Goal: Task Accomplishment & Management: Complete application form

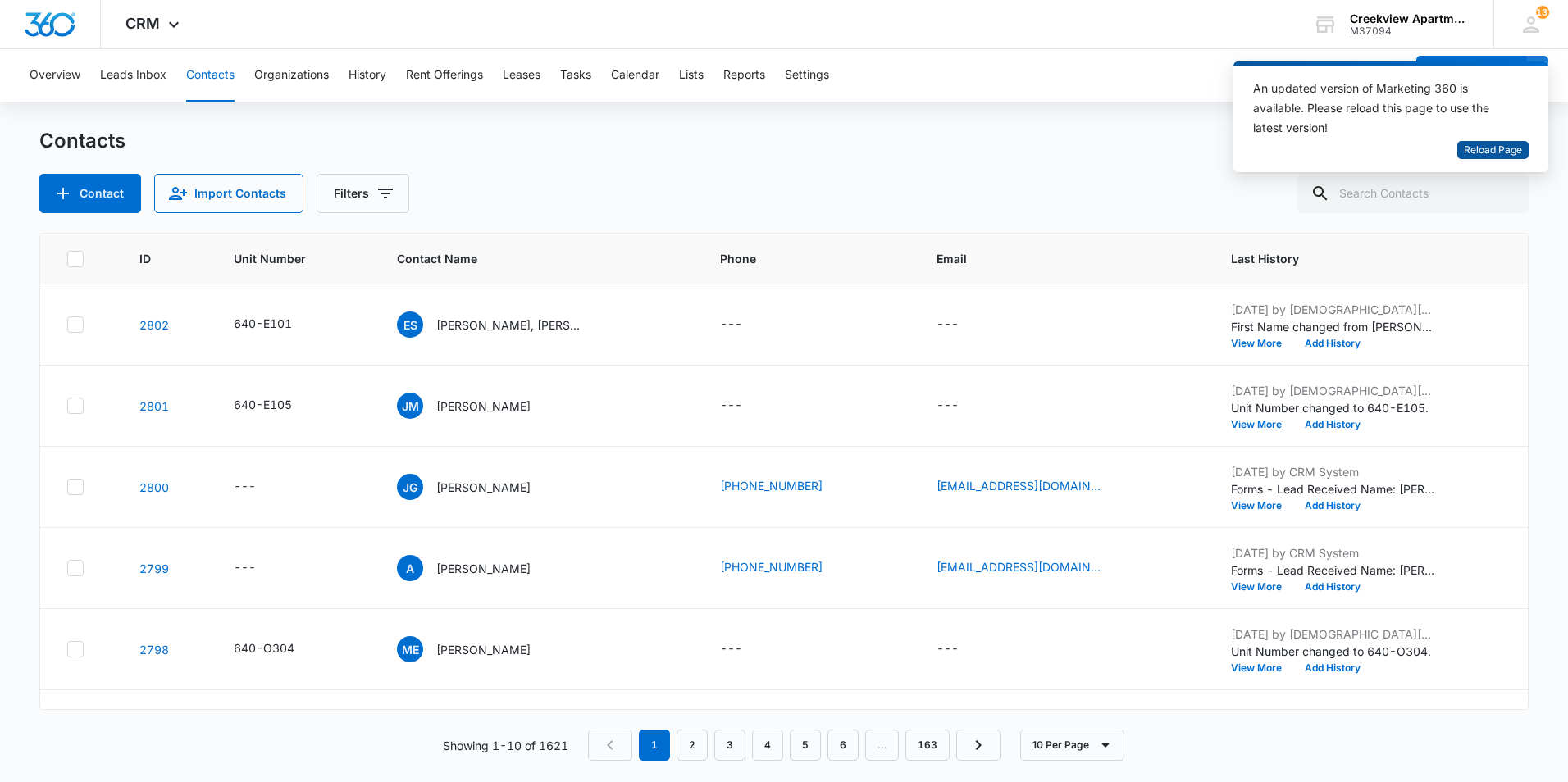
click at [1471, 149] on span "Reload Page" at bounding box center [1493, 151] width 58 height 16
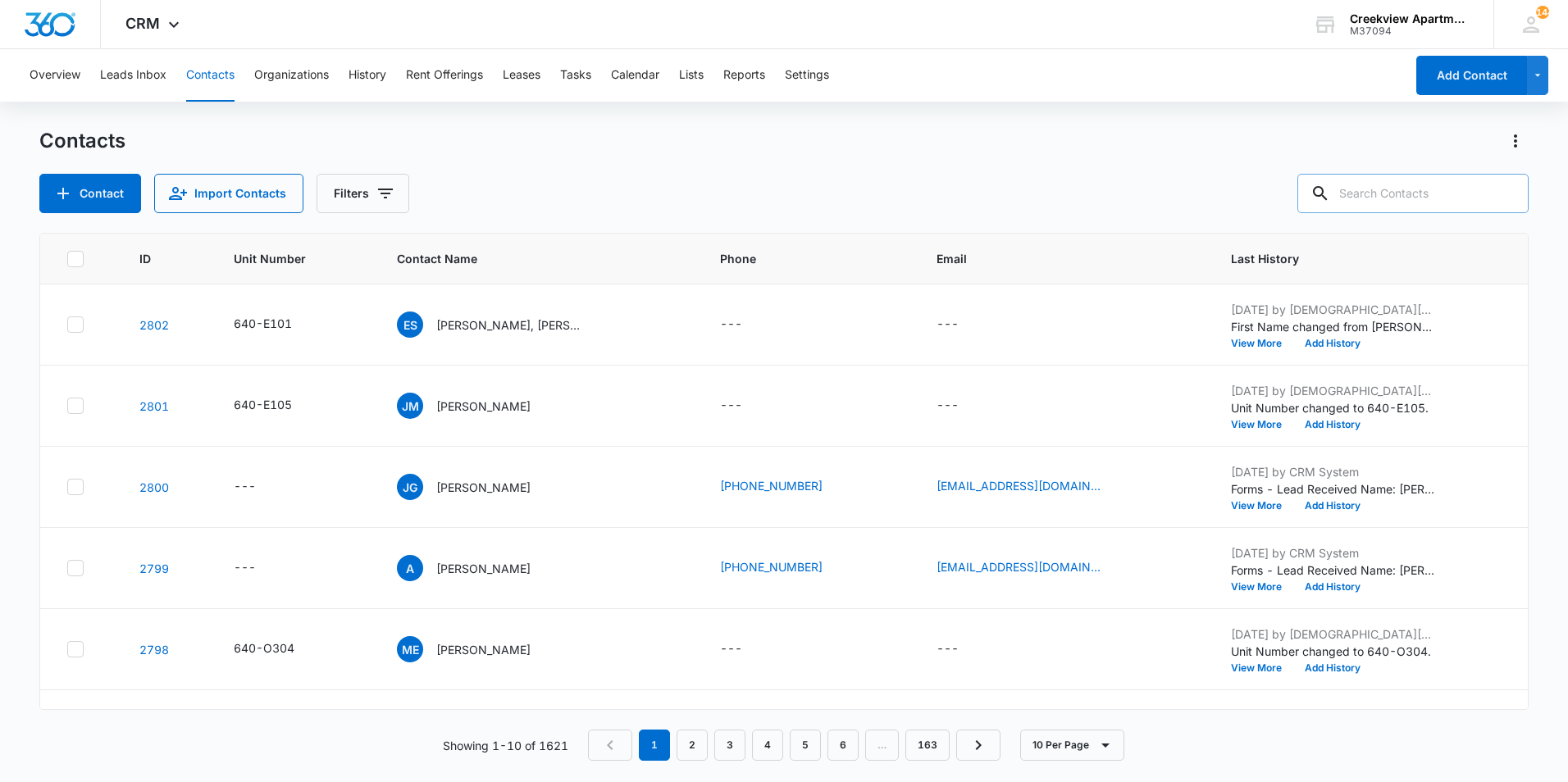
click at [1391, 198] on input "text" at bounding box center [1413, 193] width 231 height 39
type input "p205"
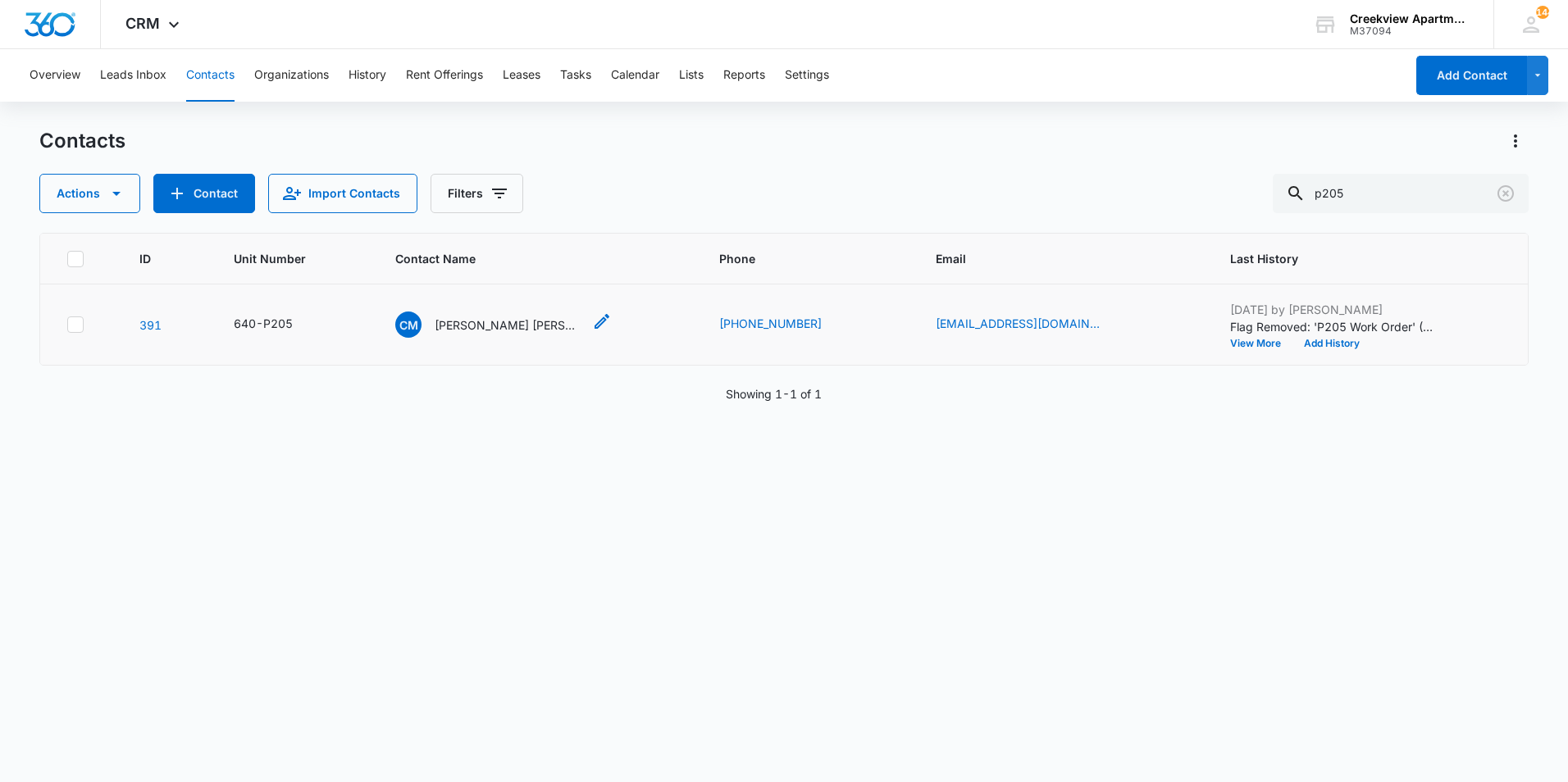
click at [509, 324] on p "[PERSON_NAME] [PERSON_NAME]" at bounding box center [508, 325] width 147 height 17
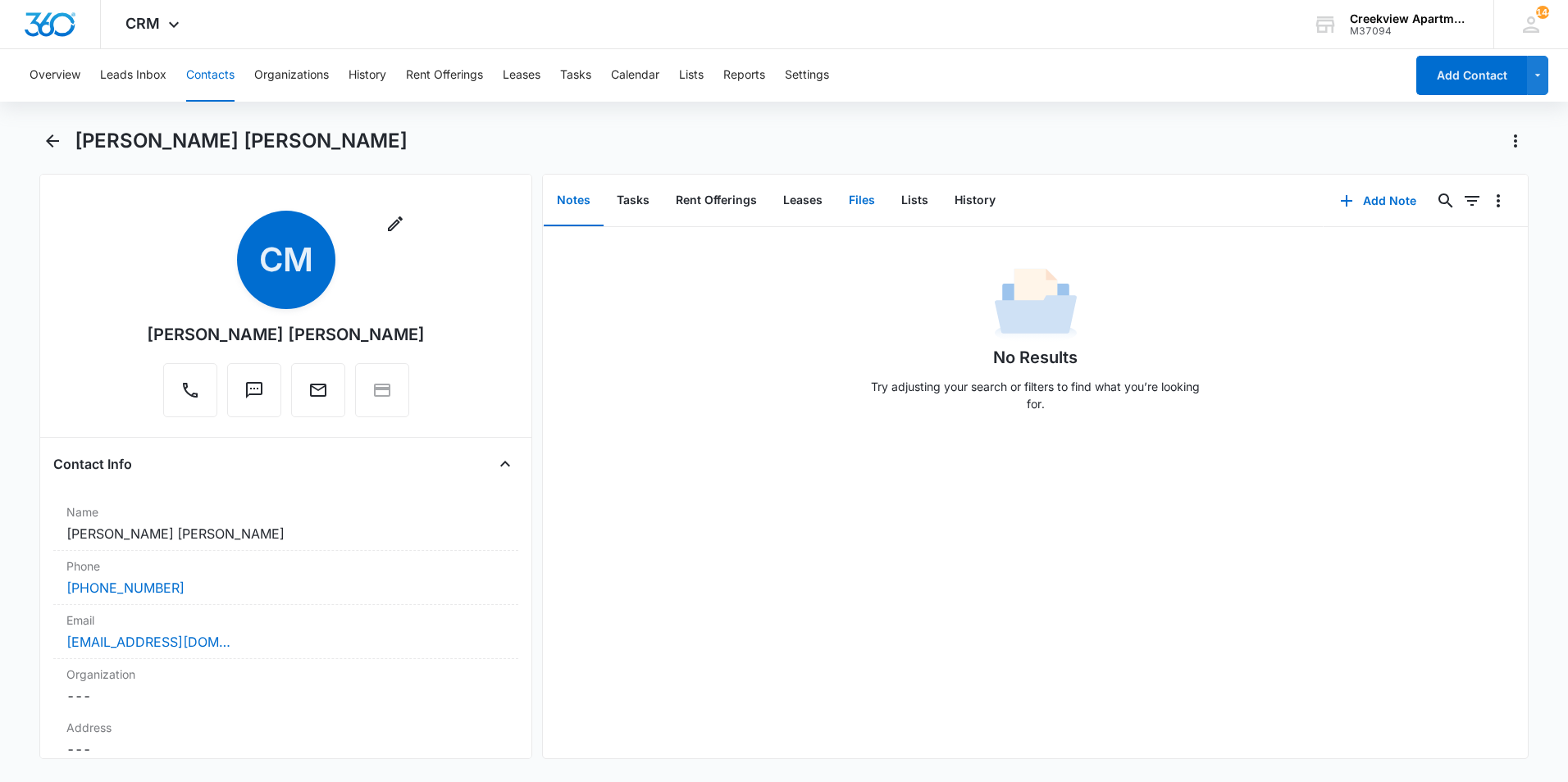
click at [859, 202] on button "Files" at bounding box center [862, 201] width 52 height 51
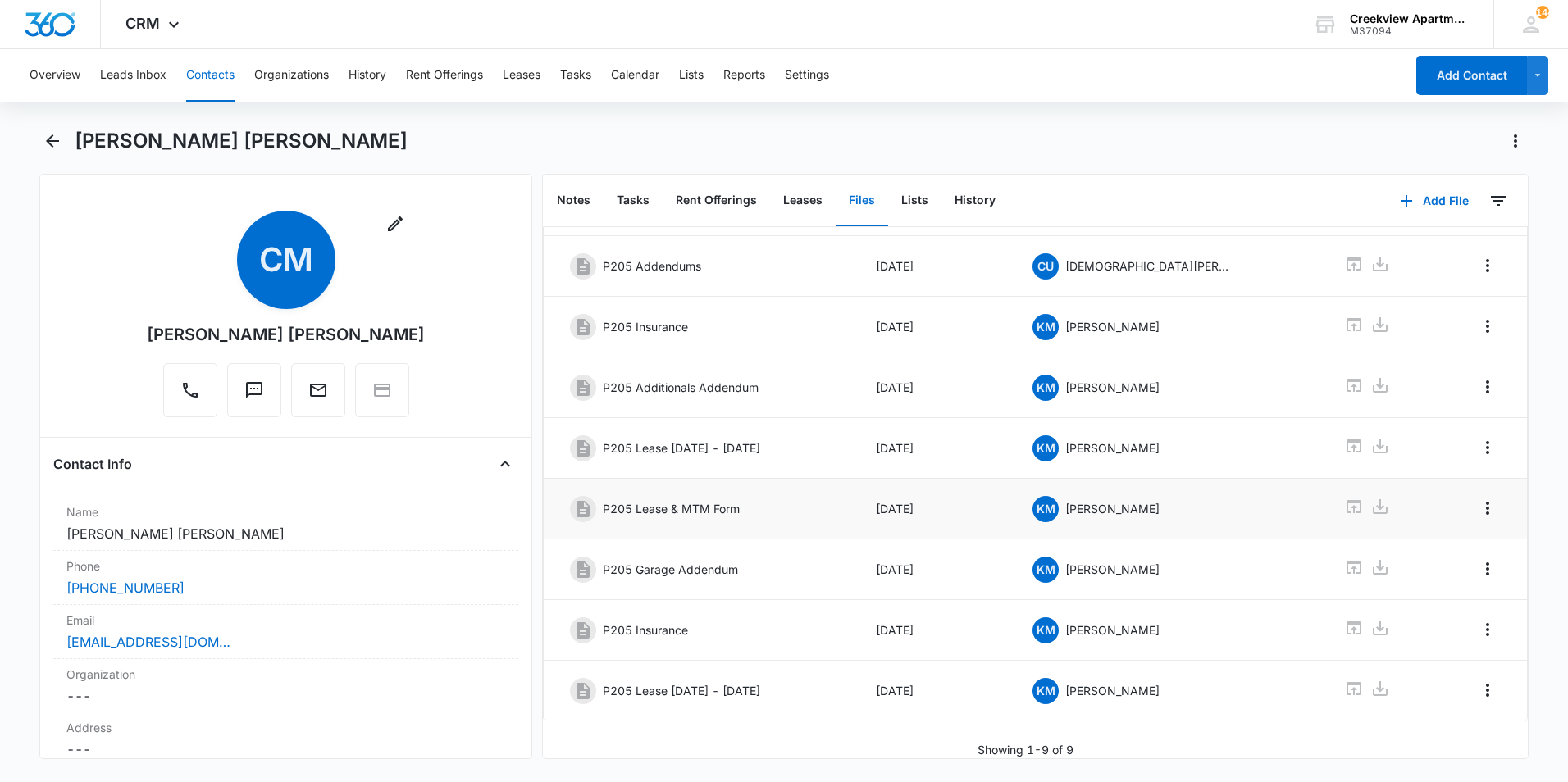
scroll to position [148, 0]
click at [1344, 686] on link at bounding box center [1353, 690] width 20 height 24
click at [57, 135] on icon "Back" at bounding box center [52, 140] width 20 height 20
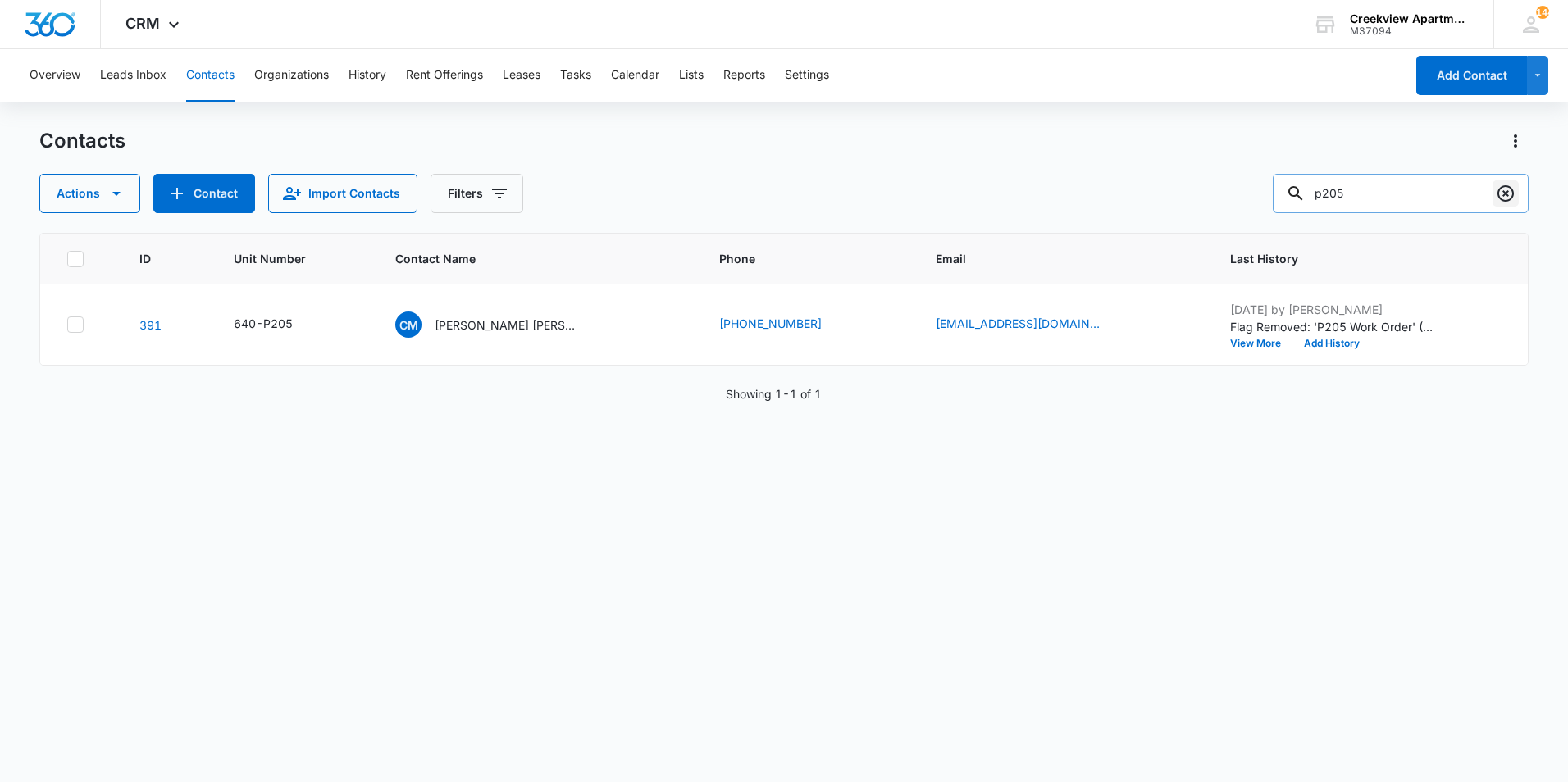
click at [1513, 193] on icon "Clear" at bounding box center [1505, 194] width 17 height 17
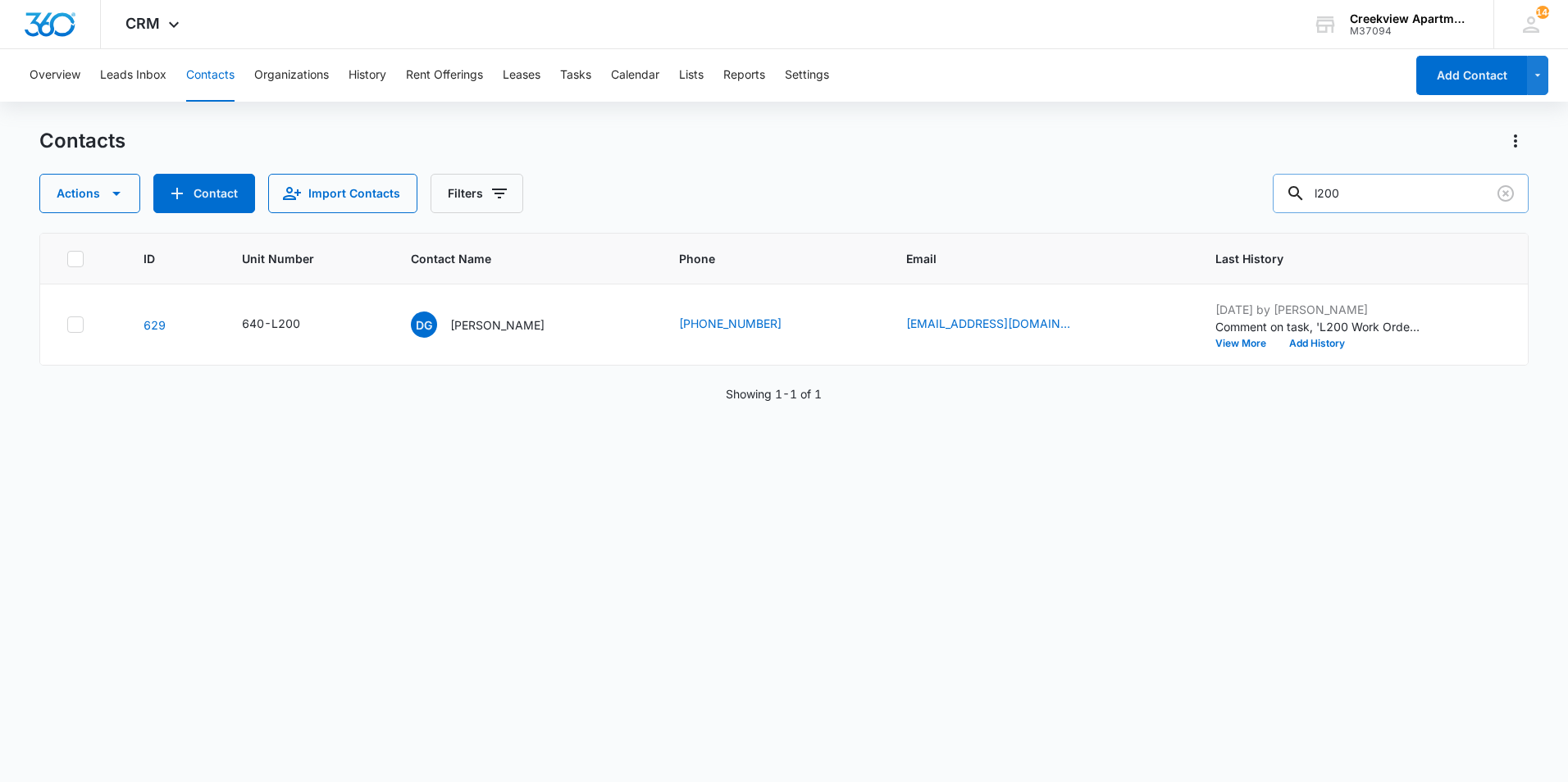
type input "l200"
click at [513, 324] on p "[PERSON_NAME]" at bounding box center [497, 325] width 94 height 17
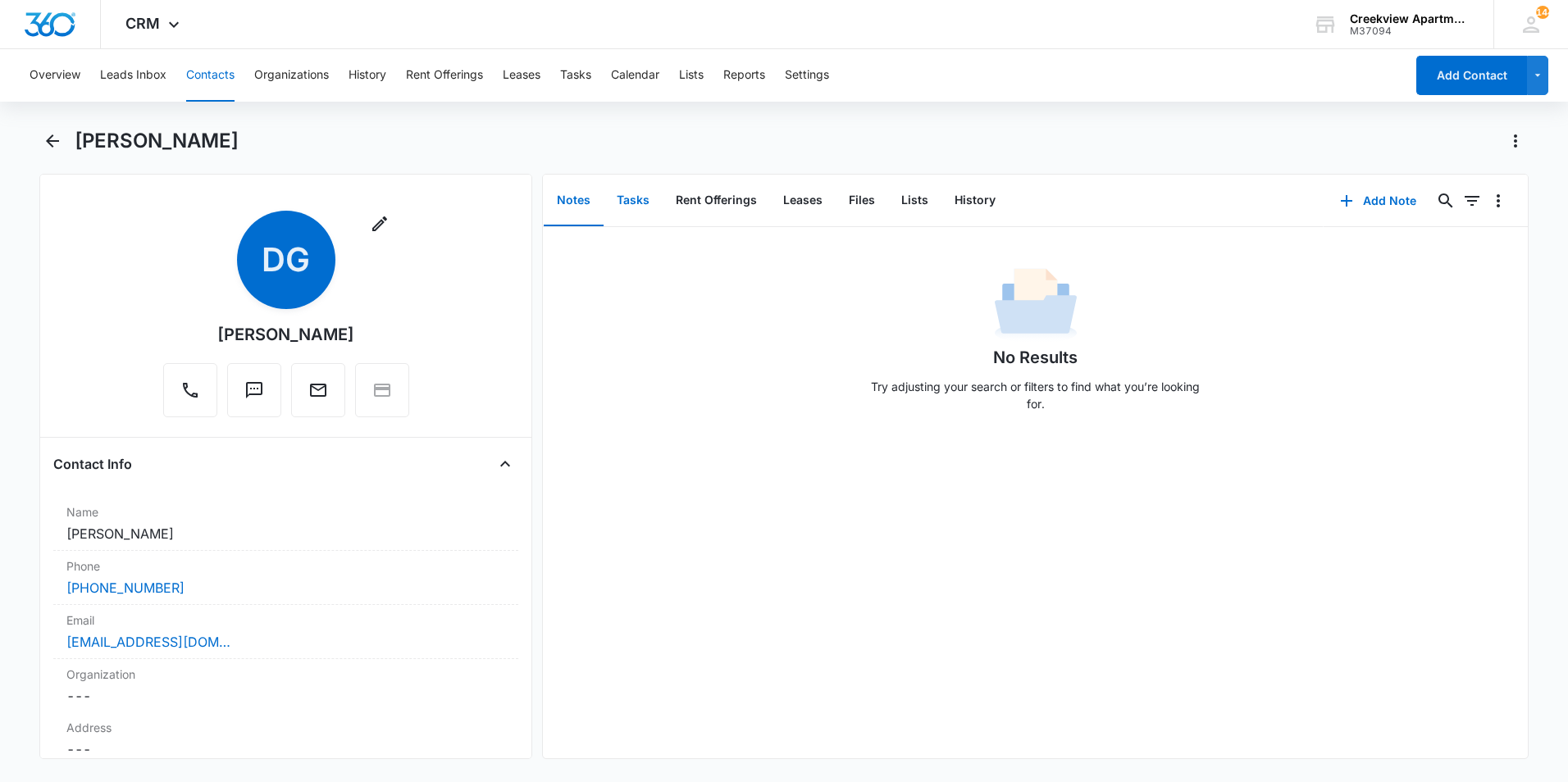
click at [639, 199] on button "Tasks" at bounding box center [633, 201] width 59 height 51
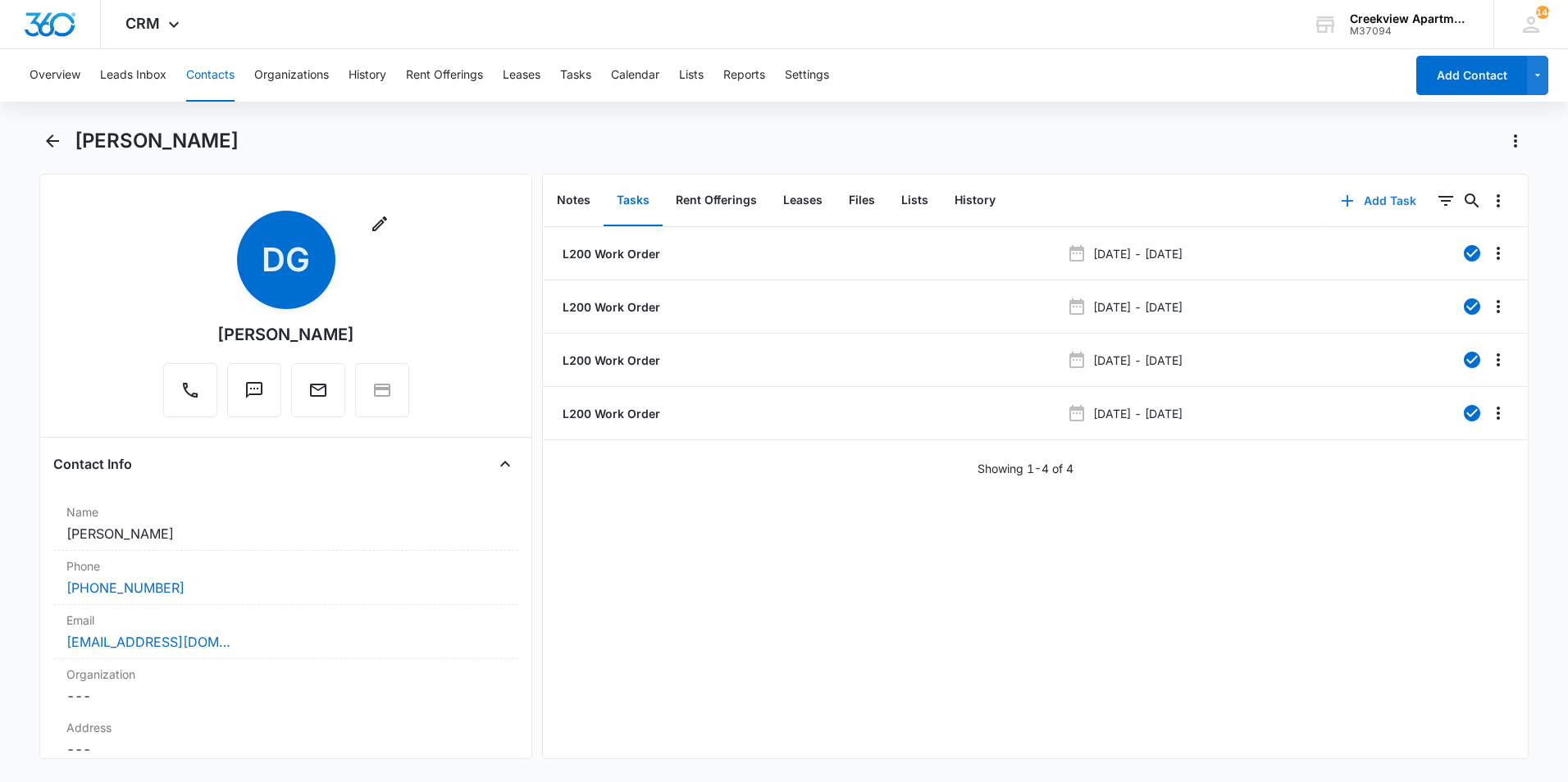
click at [1355, 207] on button "Add Task" at bounding box center [1379, 201] width 108 height 39
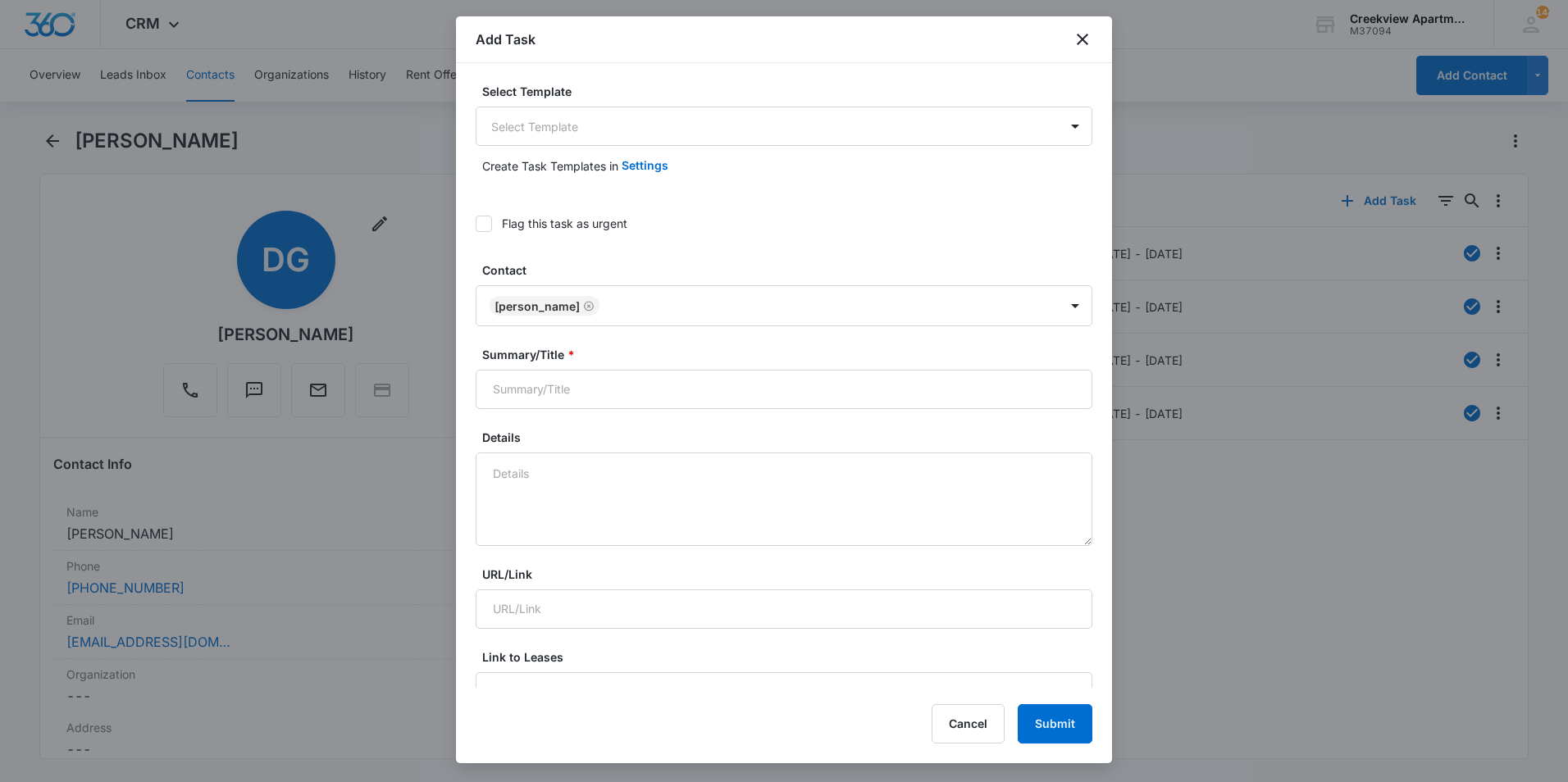
click at [757, 147] on div "Create Task Templates in Settings" at bounding box center [783, 165] width 617 height 39
click at [762, 136] on body "CRM Apps Reputation Websites Forms CRM Email Social Content Ads Intelligence Fi…" at bounding box center [784, 391] width 1568 height 782
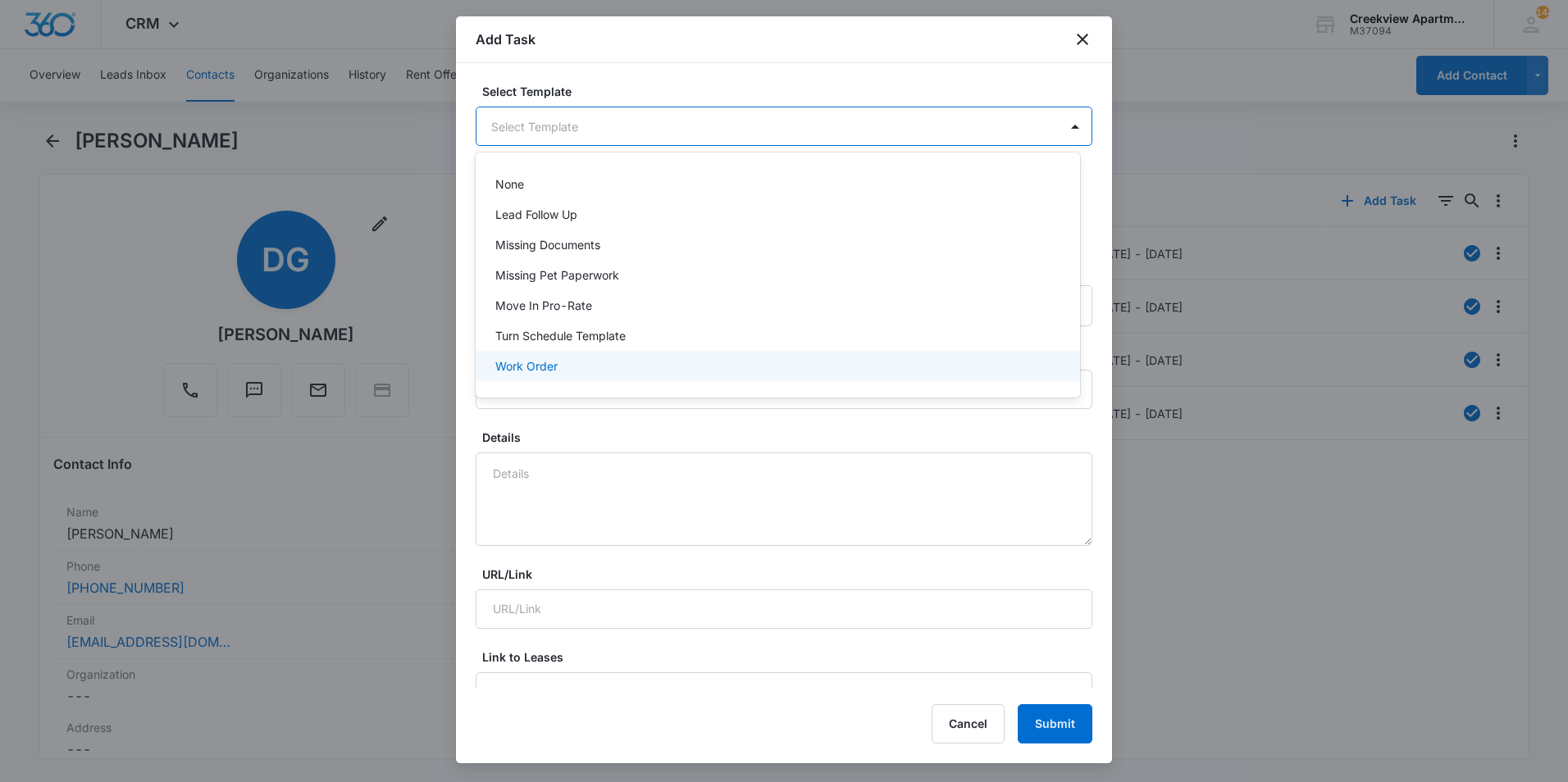
click at [564, 357] on div "Work Order" at bounding box center [776, 366] width 562 height 17
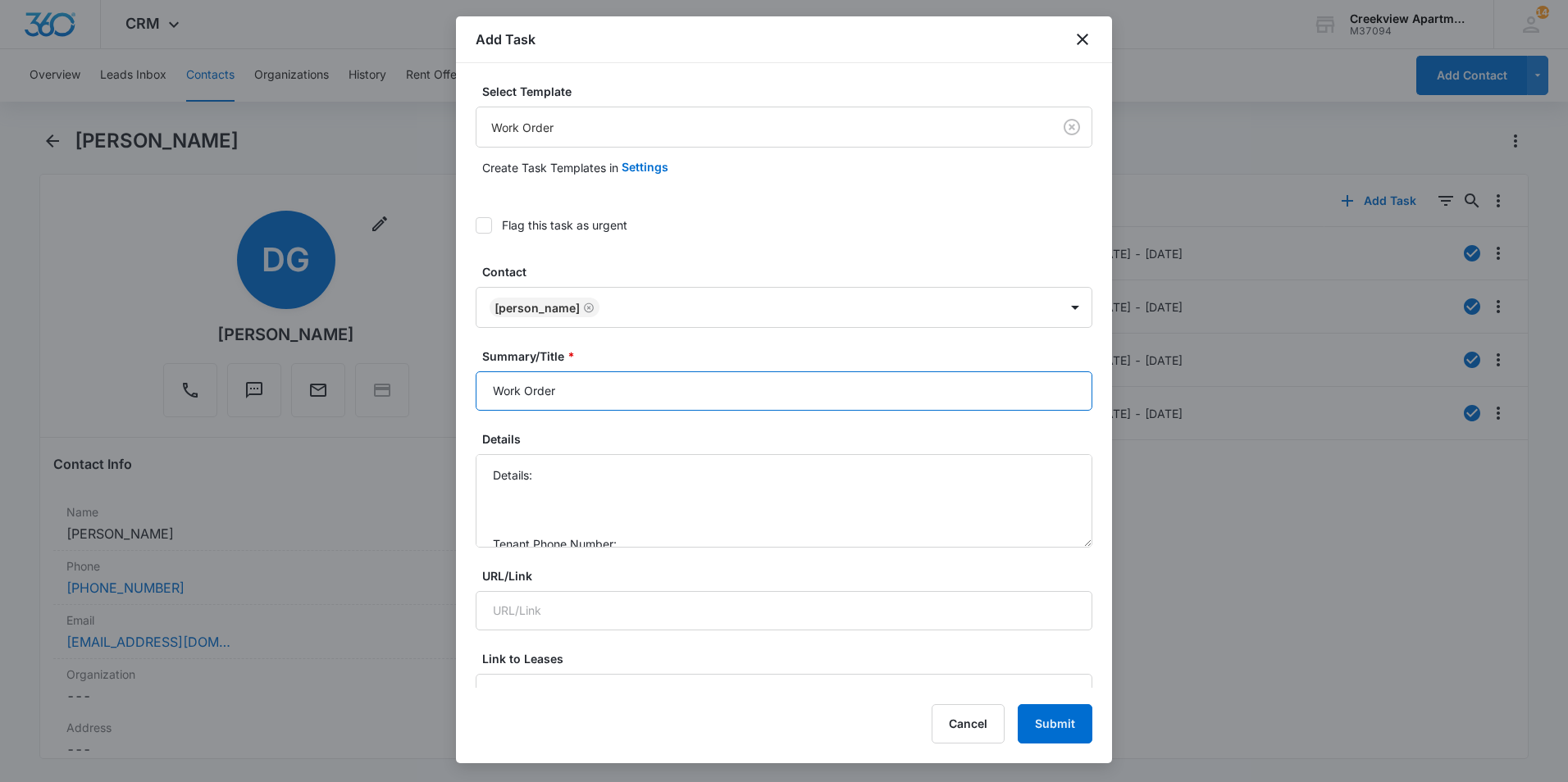
drag, startPoint x: 489, startPoint y: 390, endPoint x: 501, endPoint y: 387, distance: 12.4
click at [489, 389] on input "Work Order" at bounding box center [783, 391] width 617 height 39
type input "L200 Work Order"
click at [562, 479] on textarea "Details: Tenant Phone Number: Call Before:" at bounding box center [783, 500] width 617 height 93
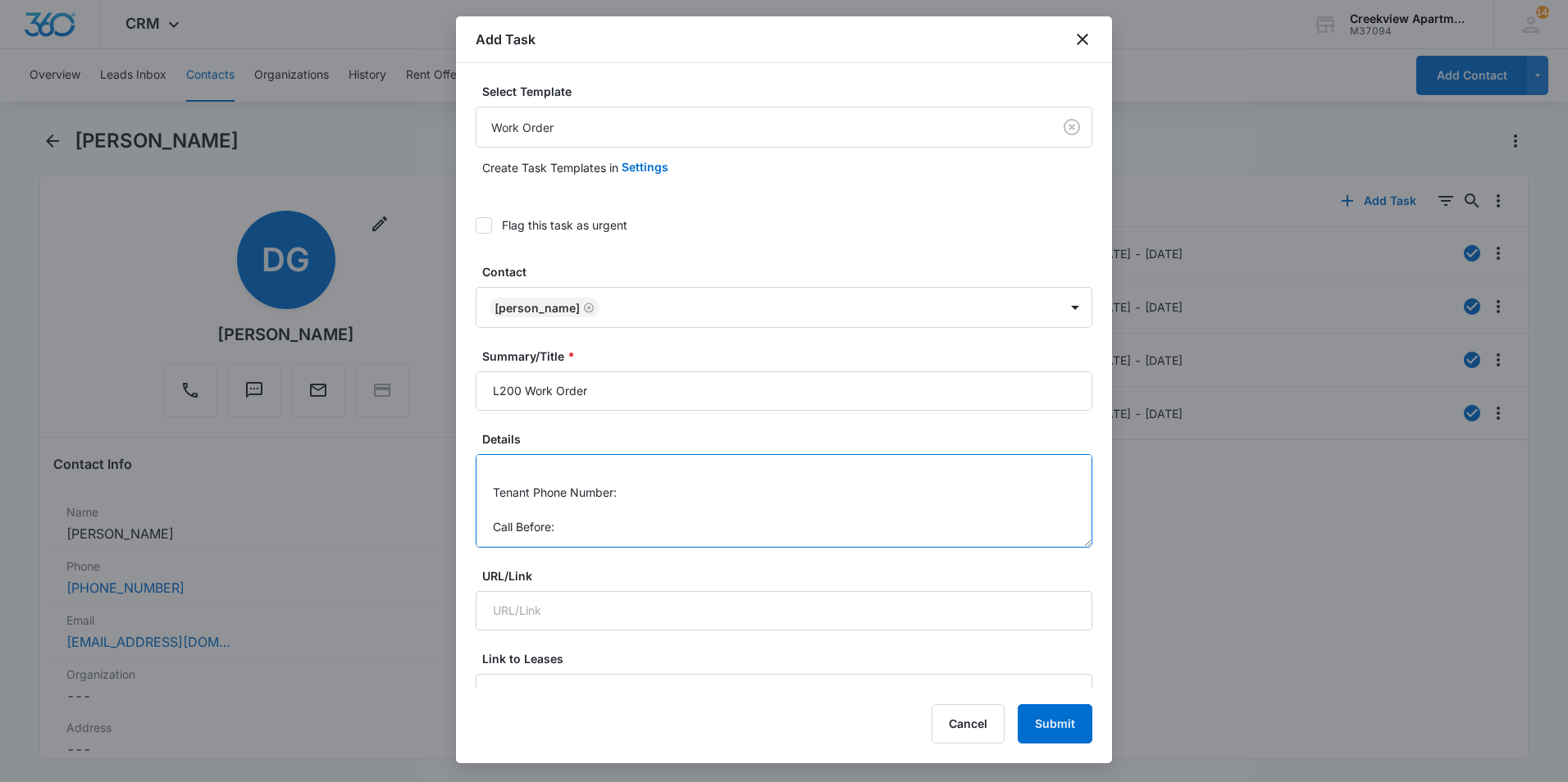
click at [671, 498] on textarea "Details: Swapped batteries on fire alarm but still going off. Tenant Phone Numb…" at bounding box center [783, 500] width 617 height 93
click at [619, 530] on textarea "Details: Swapped batteries on fire alarm but still going off. Tenant Phone Numb…" at bounding box center [783, 500] width 617 height 93
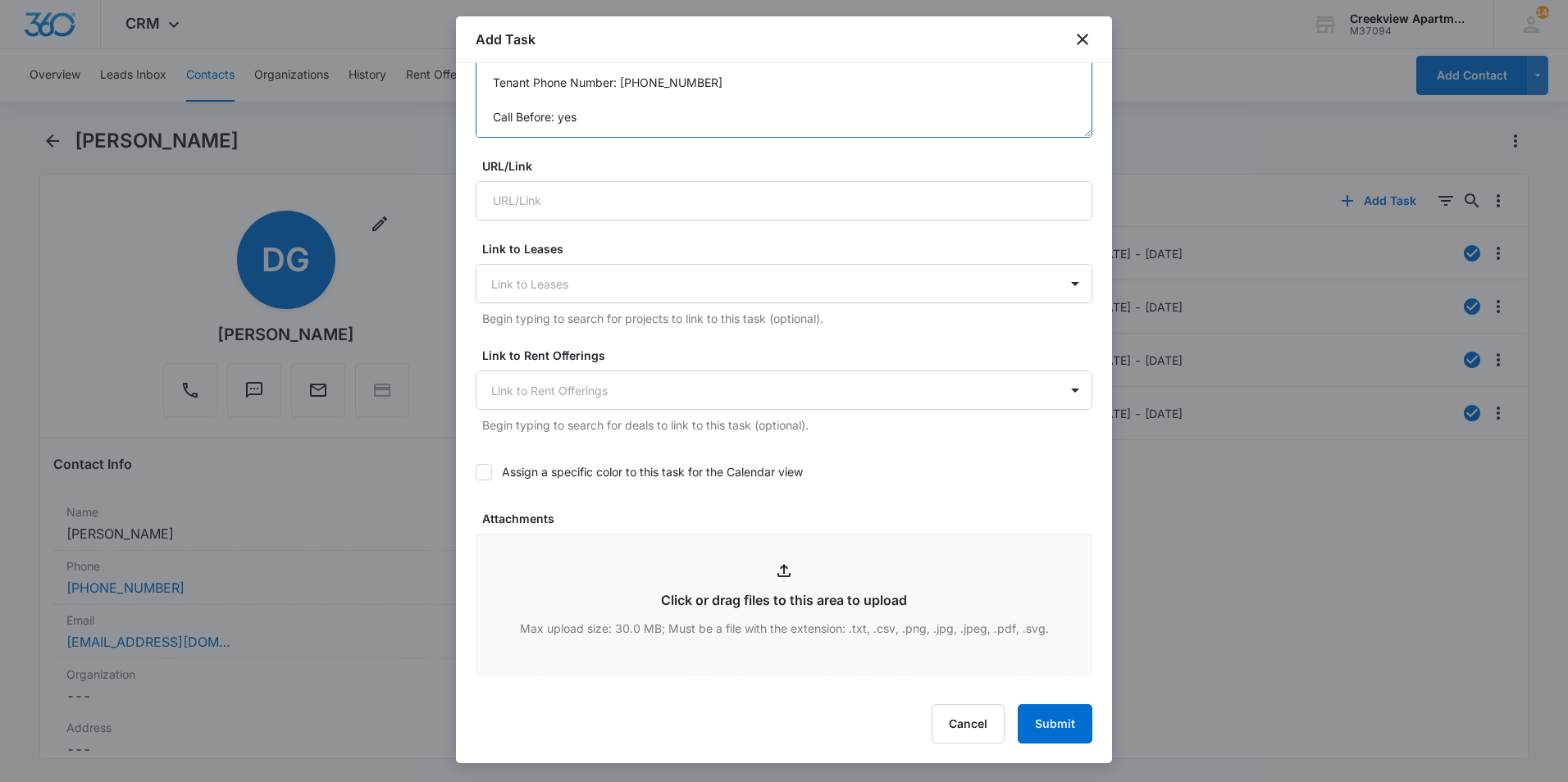
scroll to position [656, 0]
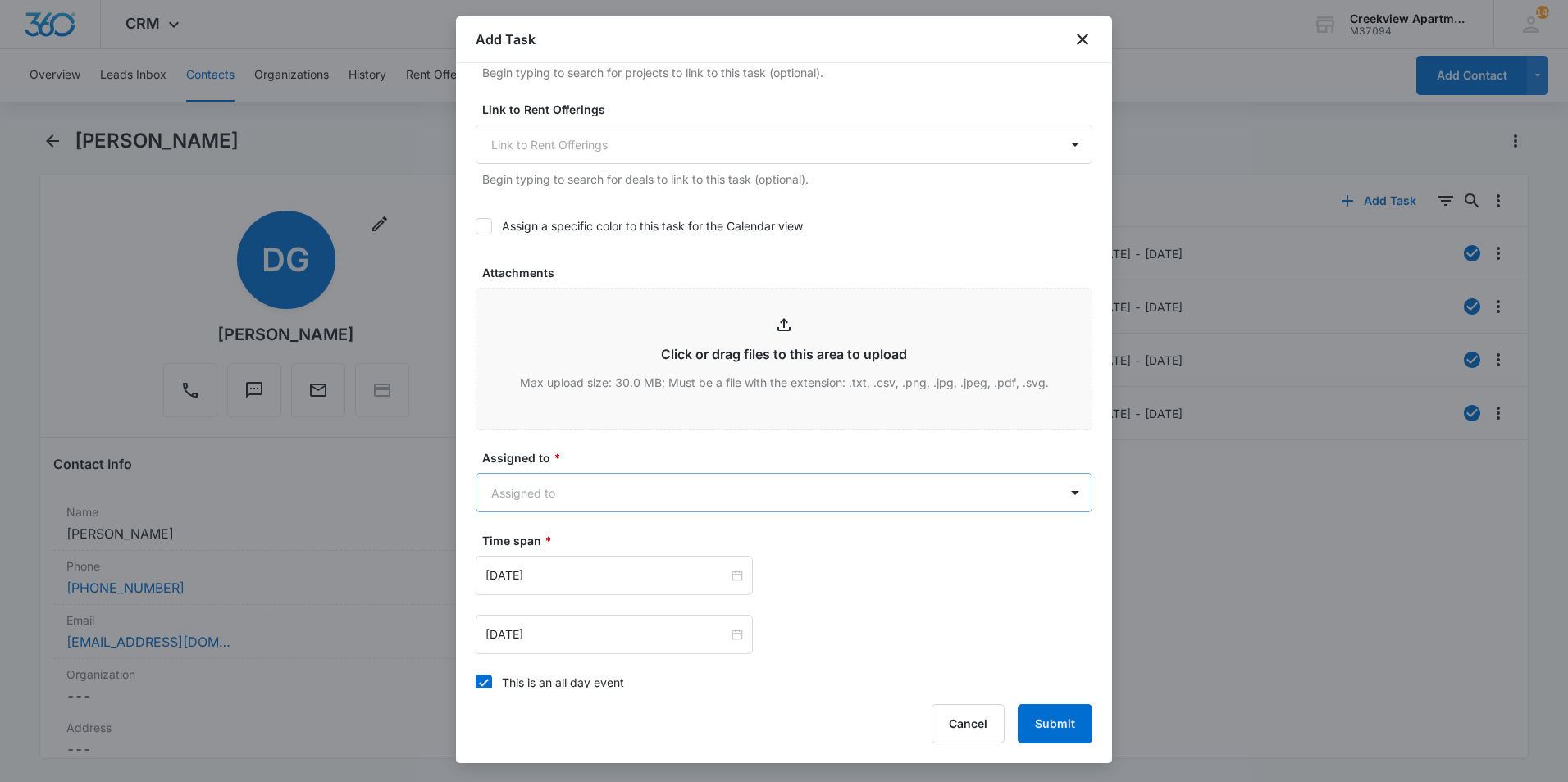
type textarea "Details: Swapped batteries on fire alarm but still going off. Tenant Phone Numb…"
click at [609, 493] on body "CRM Apps Reputation Websites Forms CRM Email Social Content Ads Intelligence Fi…" at bounding box center [784, 391] width 1568 height 782
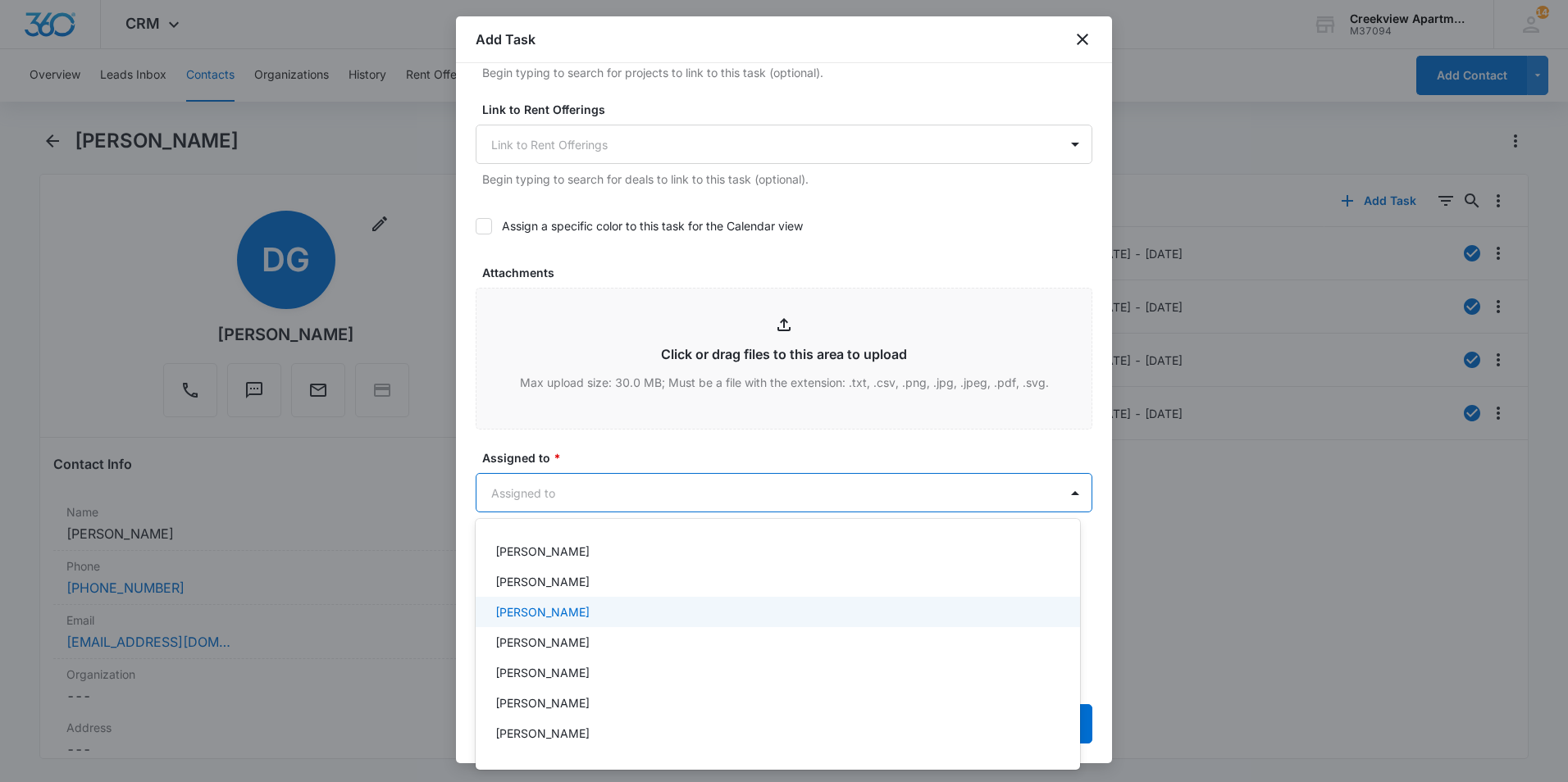
scroll to position [246, 0]
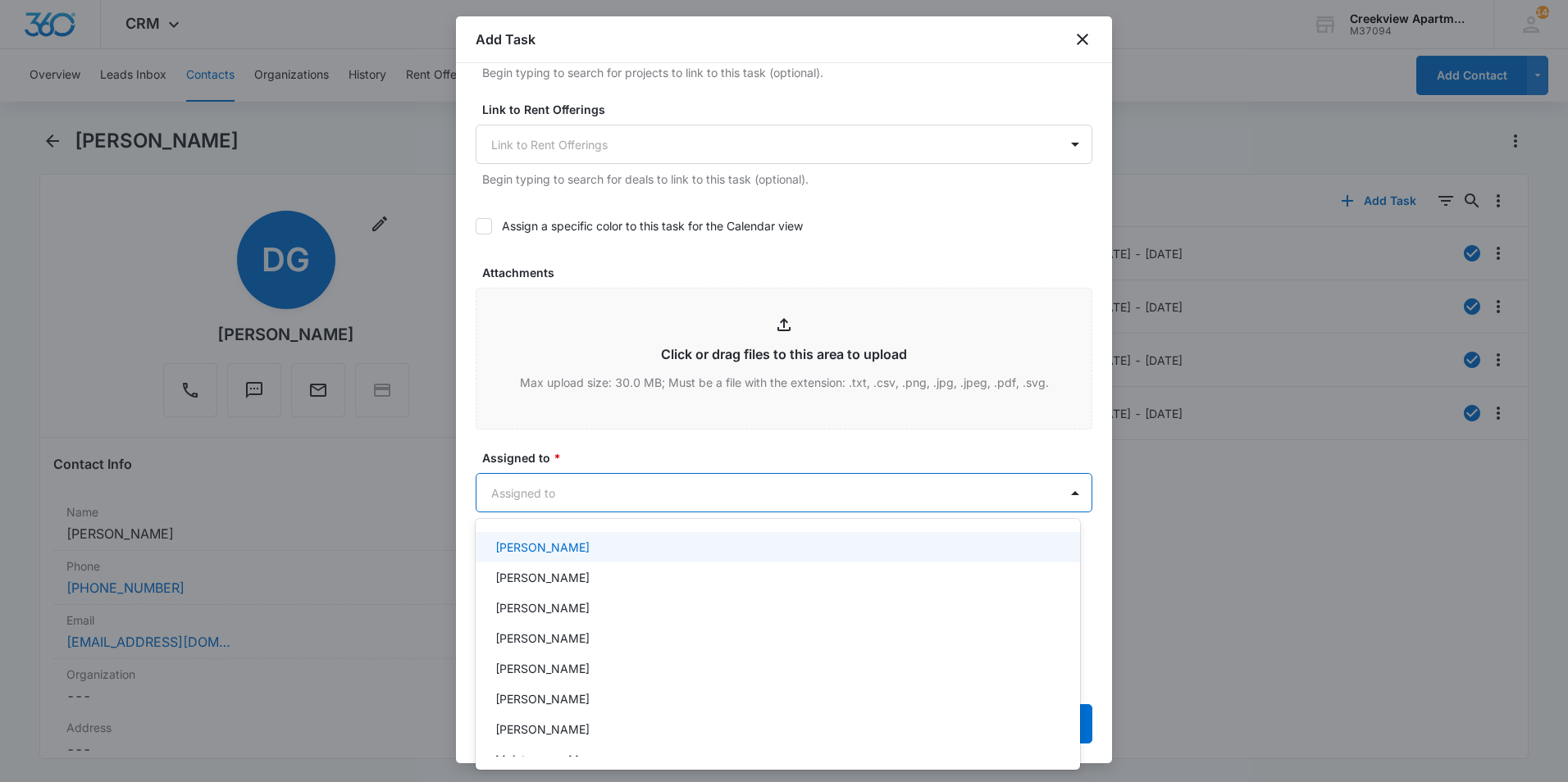
click at [563, 542] on p "[PERSON_NAME]" at bounding box center [542, 547] width 94 height 17
click at [617, 441] on div at bounding box center [784, 391] width 1568 height 782
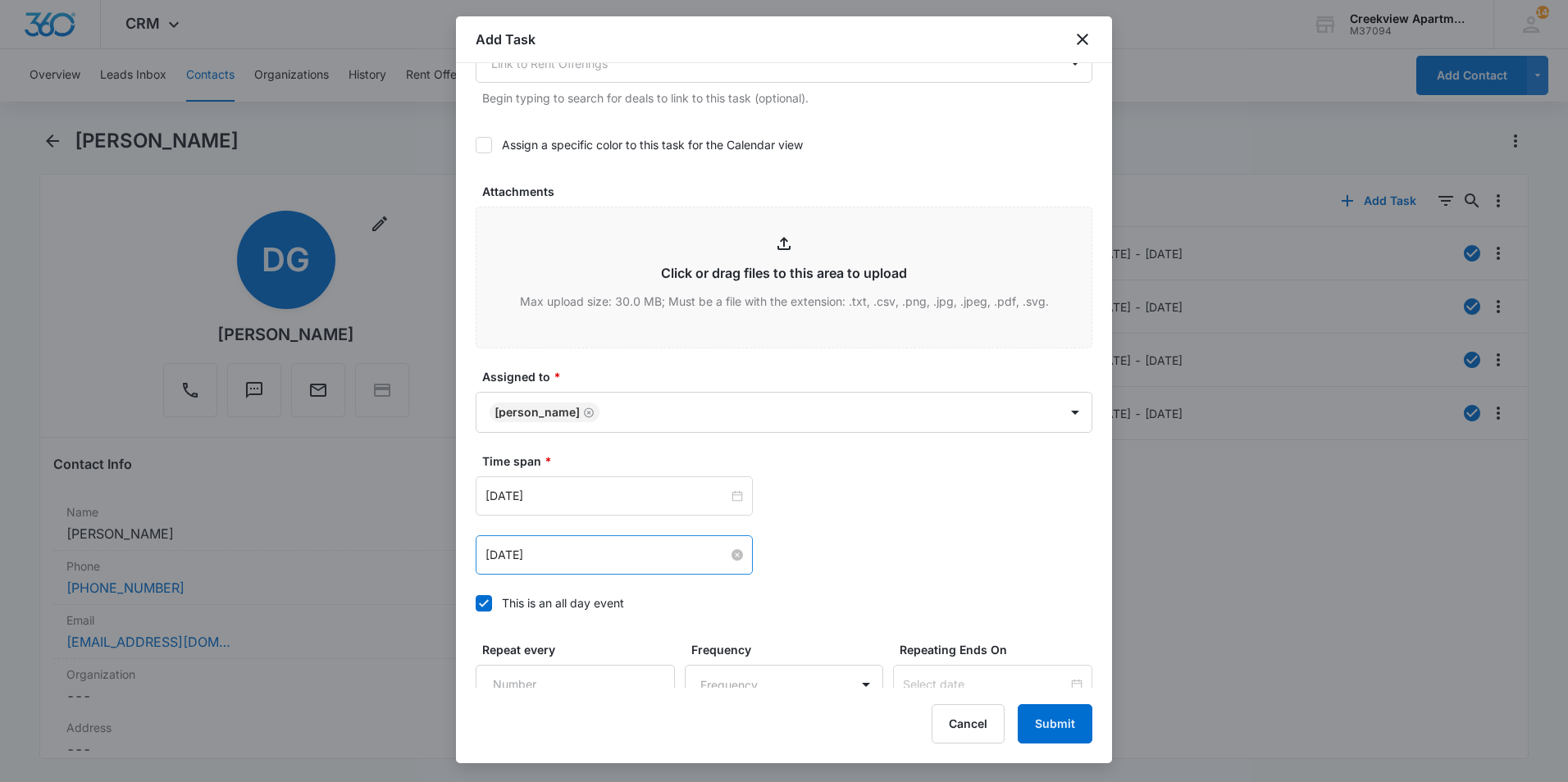
scroll to position [738, 0]
click at [598, 497] on input "[DATE]" at bounding box center [607, 495] width 242 height 18
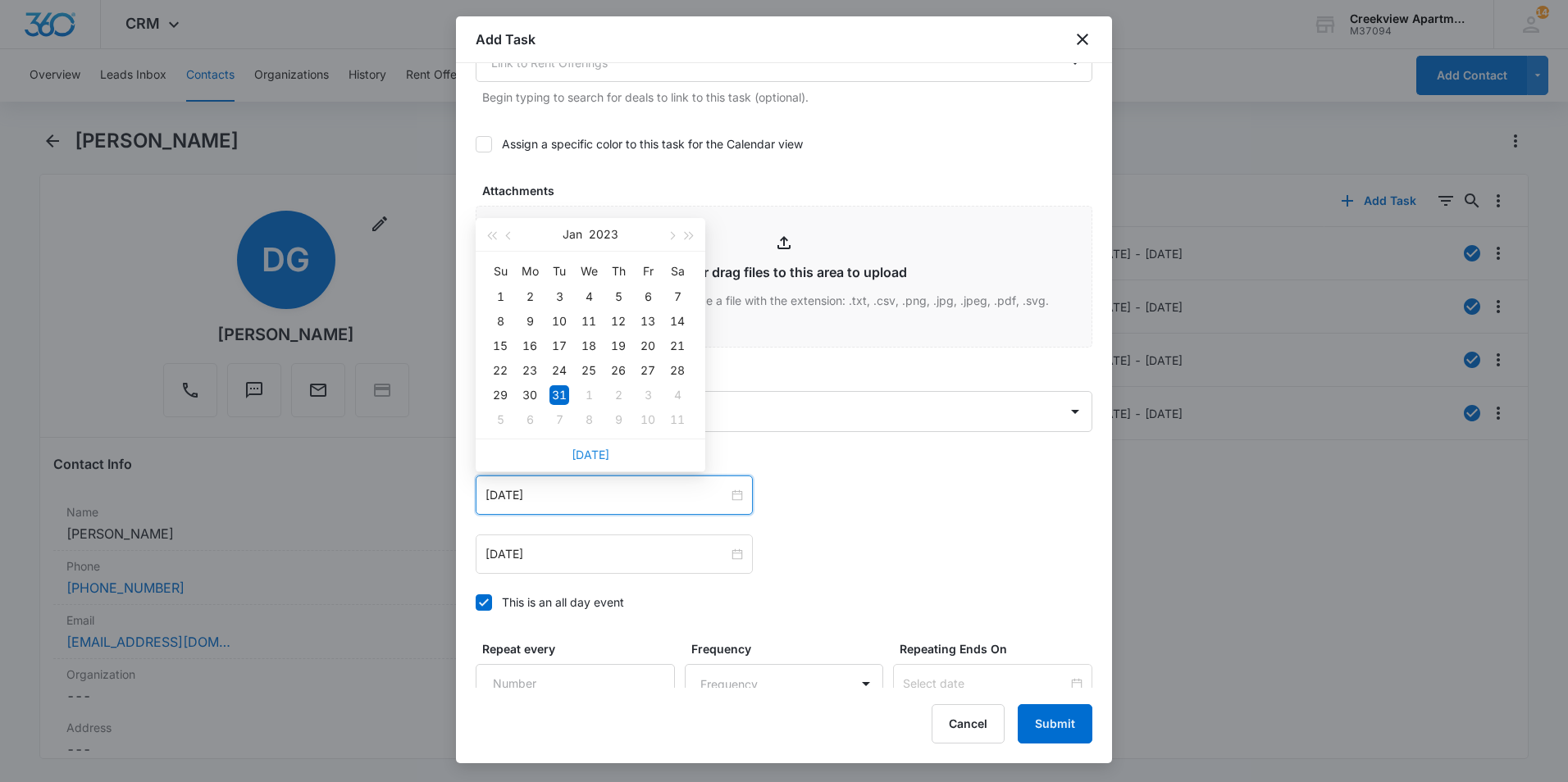
click at [598, 455] on link "[DATE]" at bounding box center [590, 454] width 37 height 14
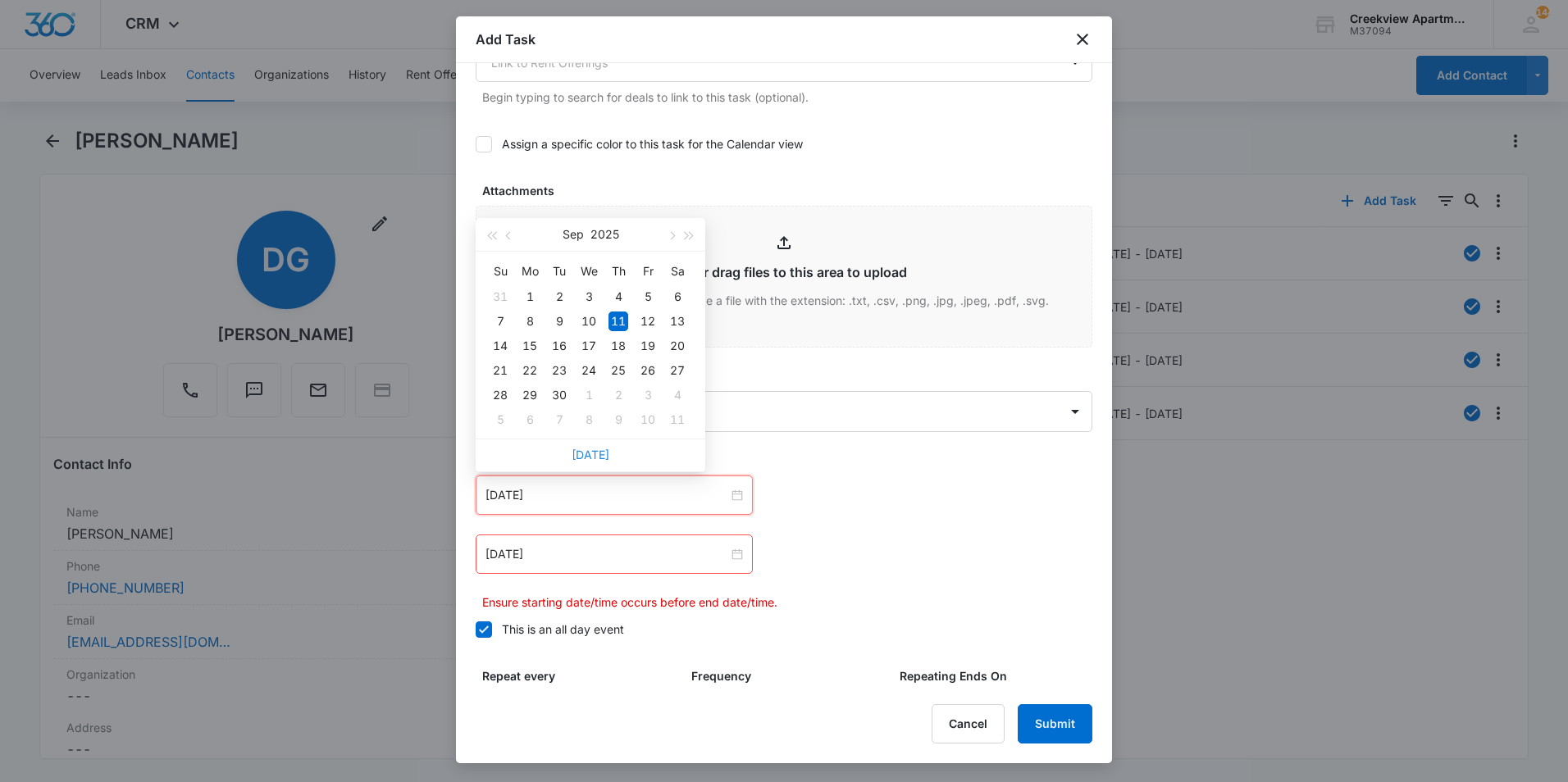
type input "[DATE]"
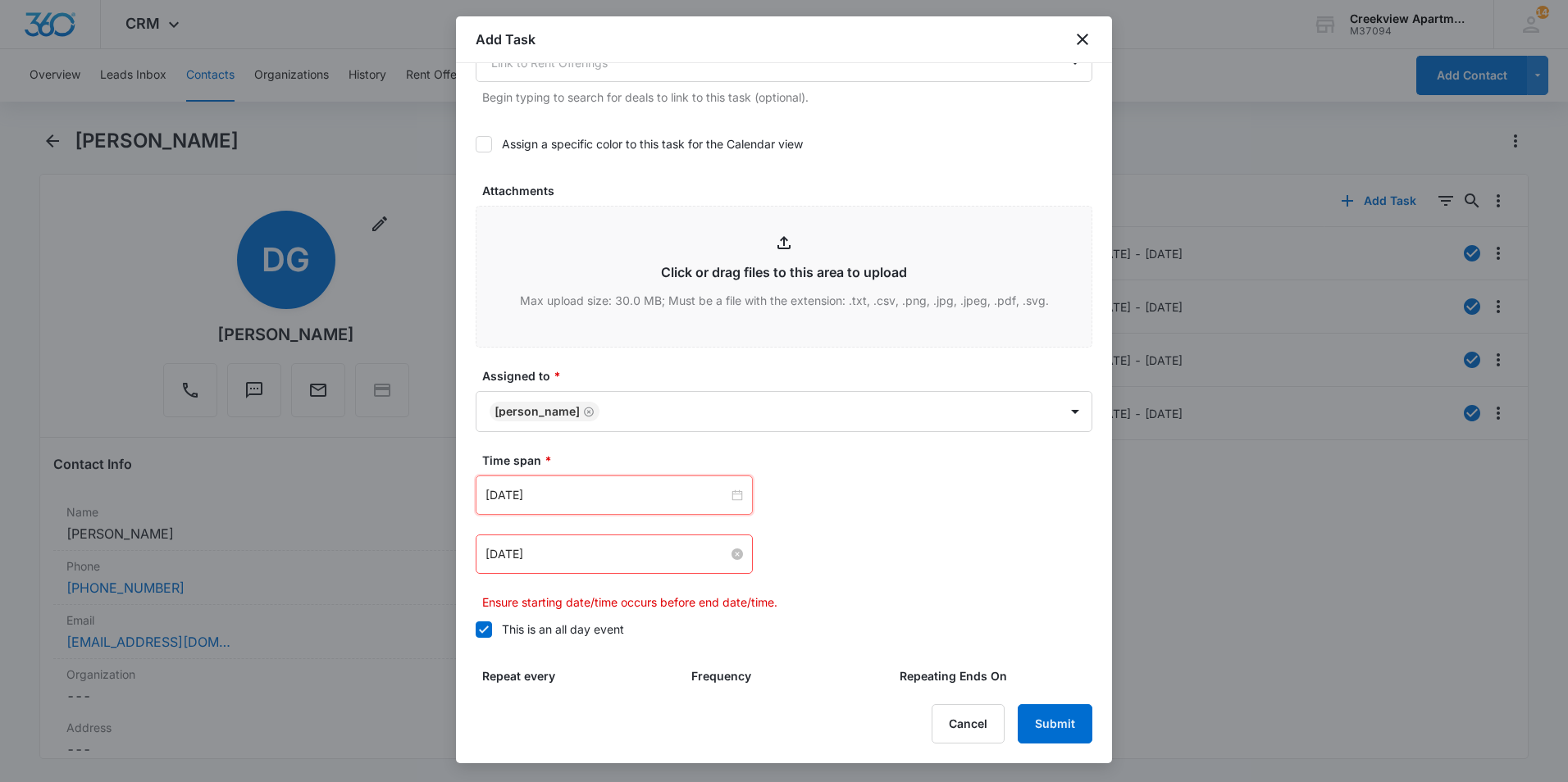
click at [611, 552] on input "[DATE]" at bounding box center [607, 554] width 242 height 18
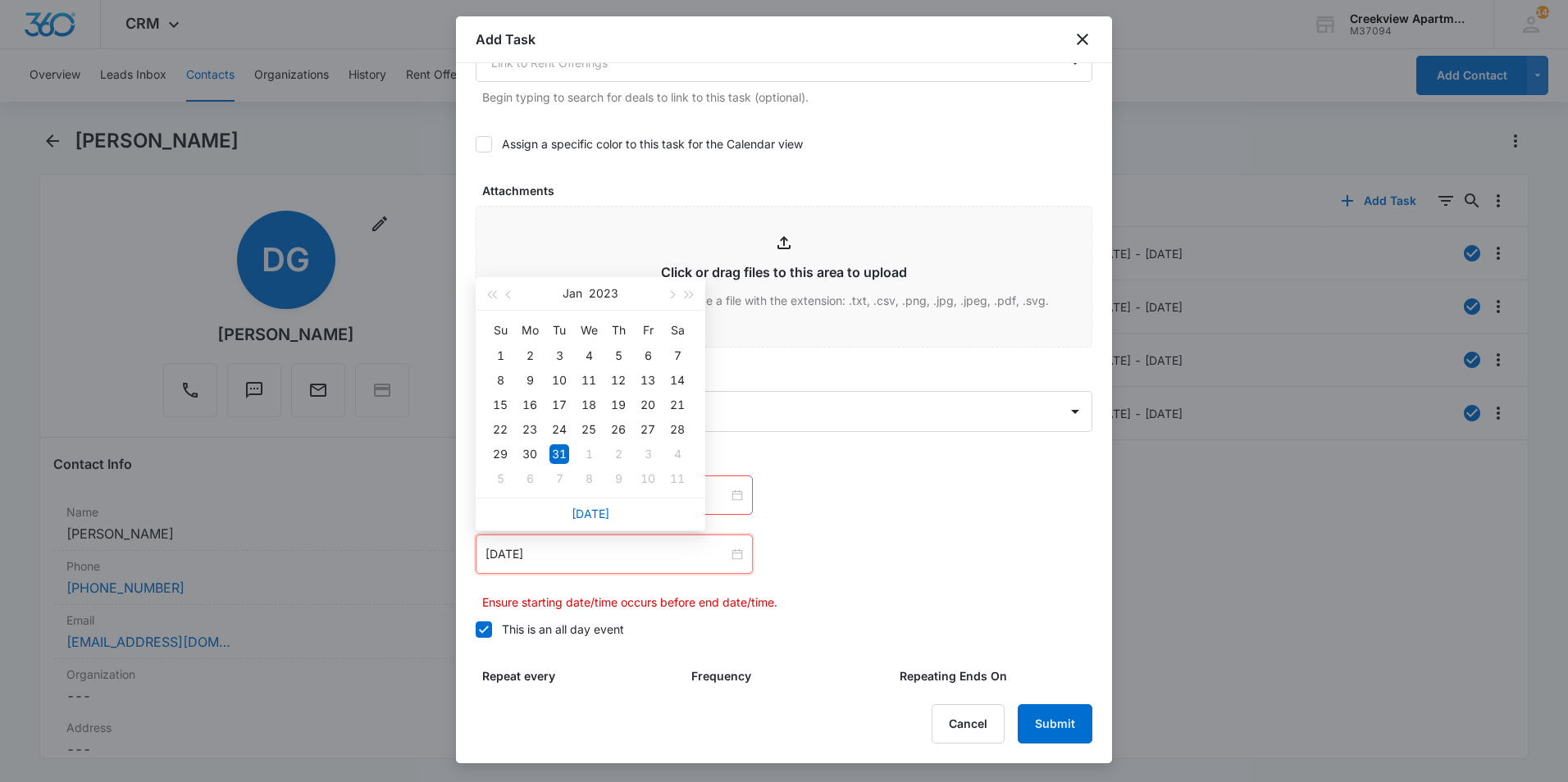
click at [592, 521] on div "[DATE]" at bounding box center [590, 514] width 229 height 33
click at [582, 507] on link "[DATE]" at bounding box center [590, 513] width 37 height 14
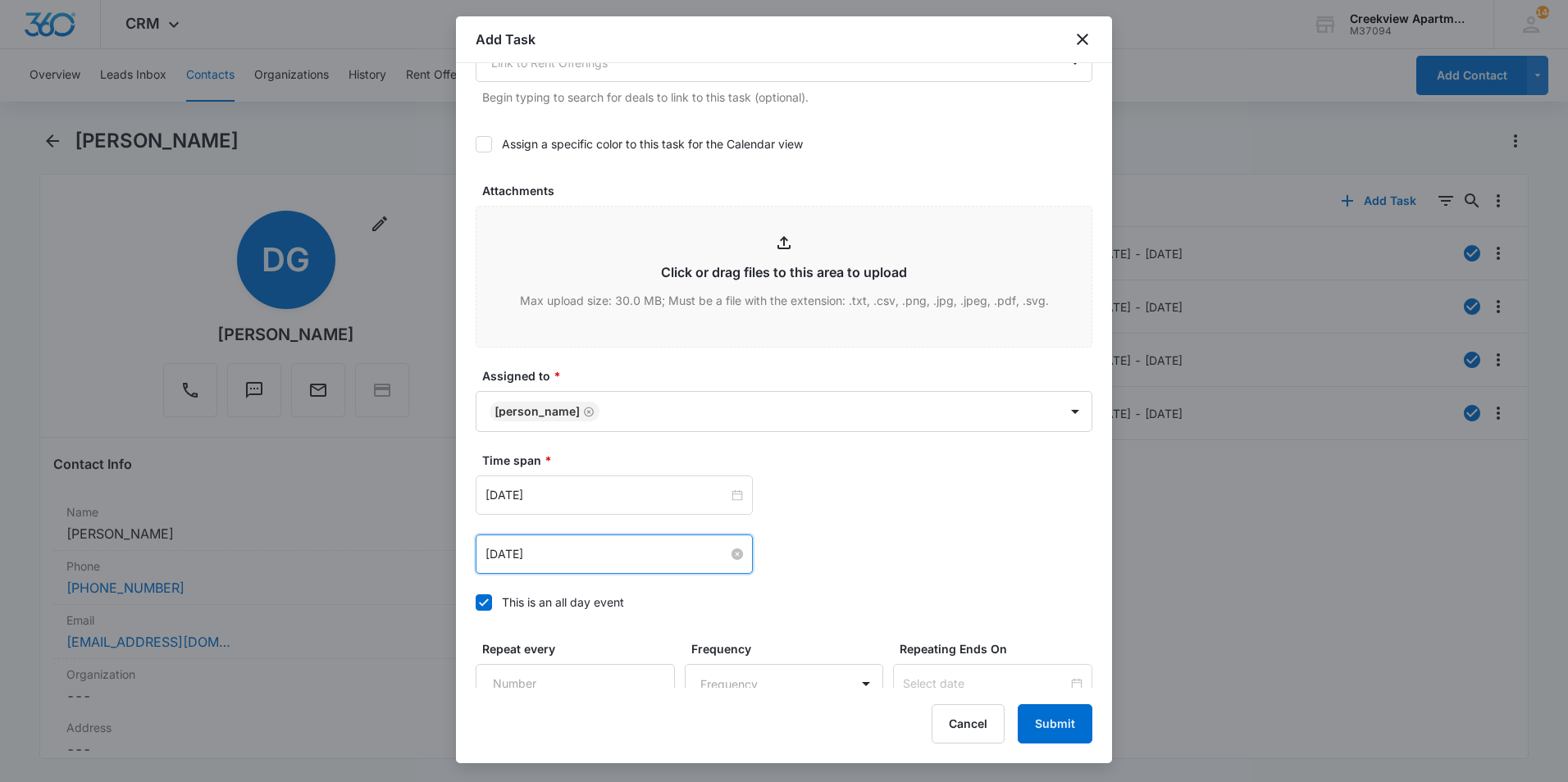
click at [597, 547] on input "[DATE]" at bounding box center [607, 554] width 242 height 18
type input "[DATE]"
click at [537, 406] on div "15" at bounding box center [529, 405] width 20 height 20
click at [1053, 724] on button "Submit" at bounding box center [1055, 724] width 75 height 39
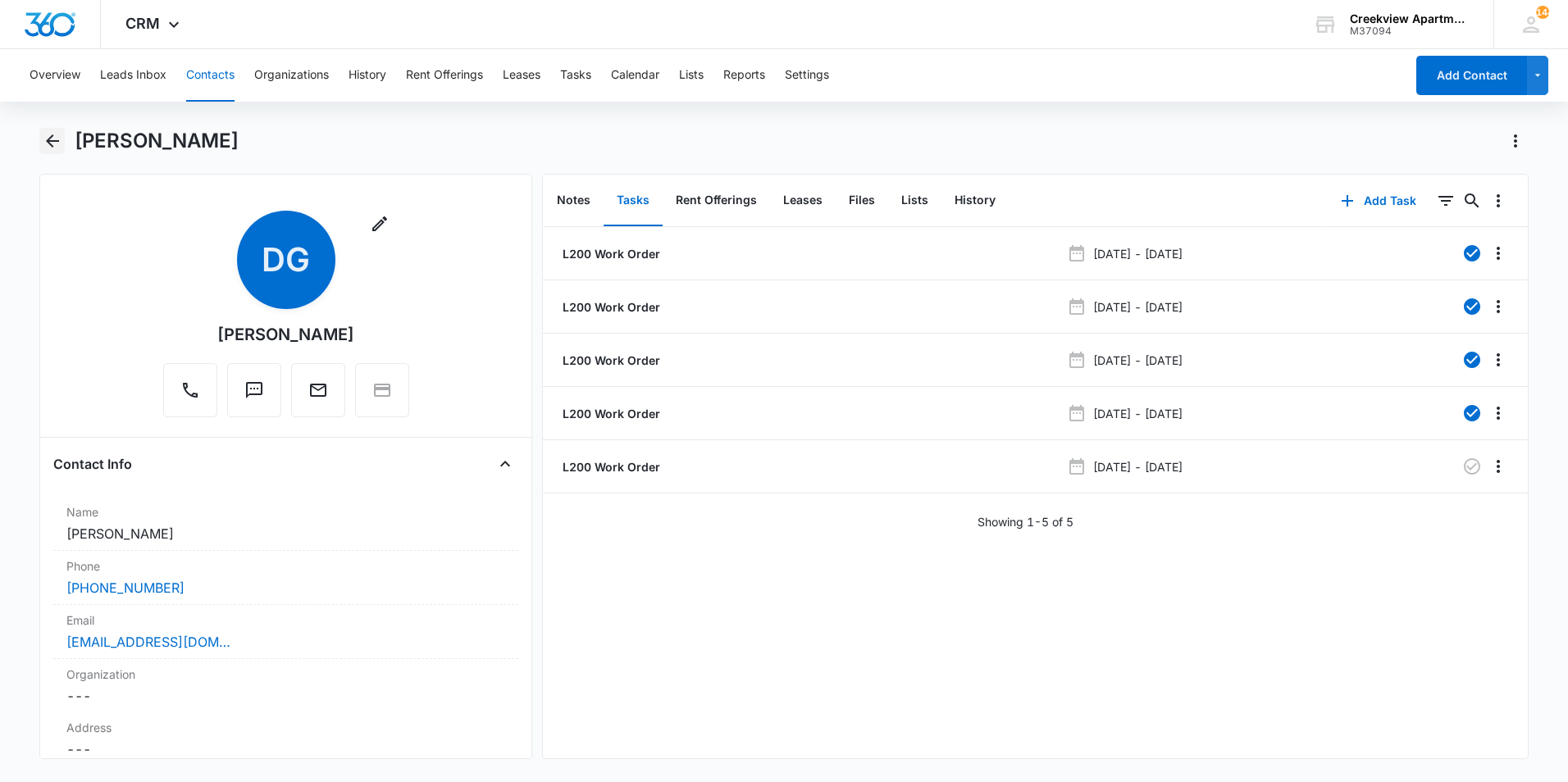
click at [57, 145] on icon "Back" at bounding box center [52, 140] width 20 height 20
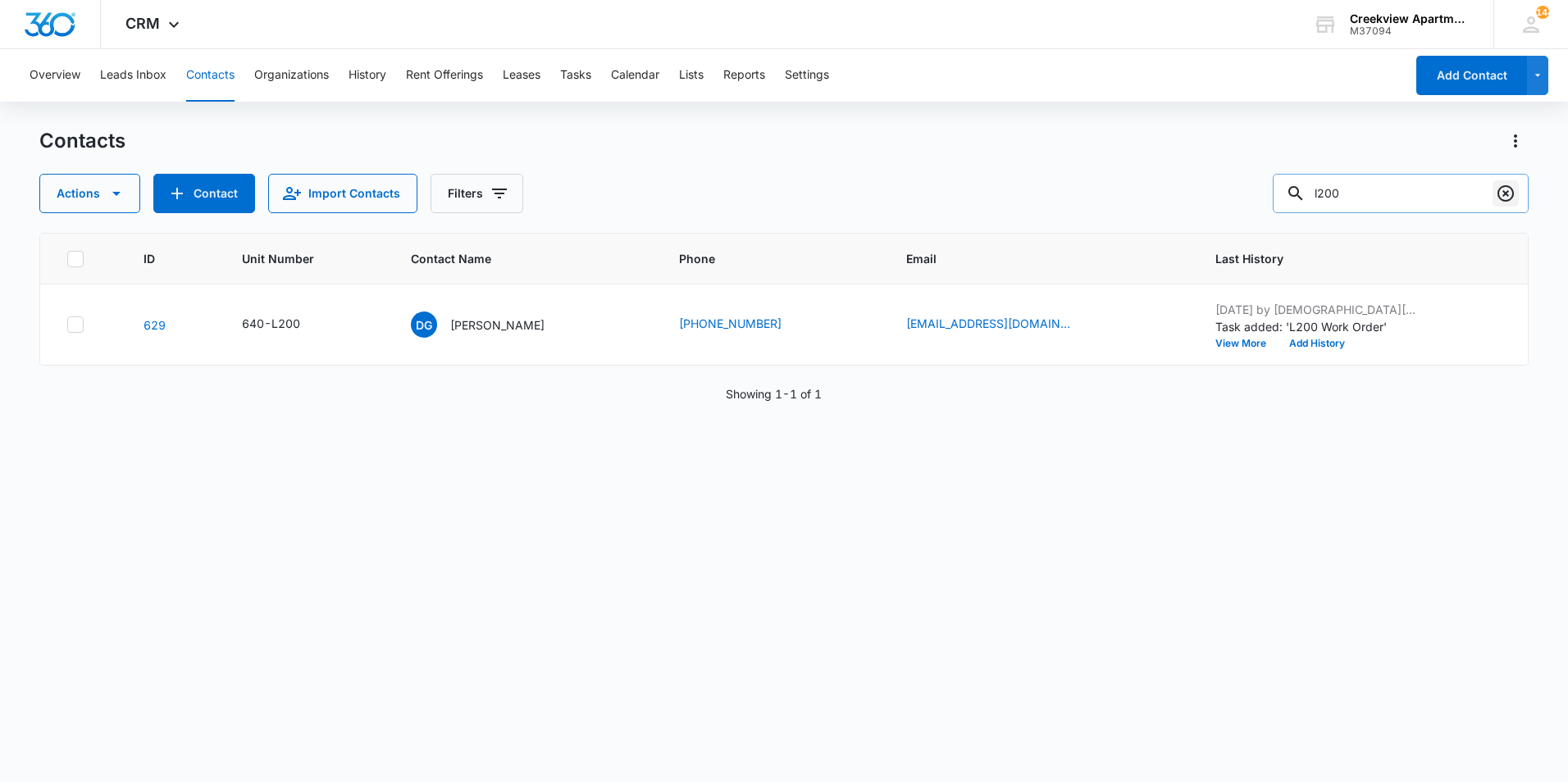
click at [1510, 200] on icon "Clear" at bounding box center [1505, 194] width 17 height 17
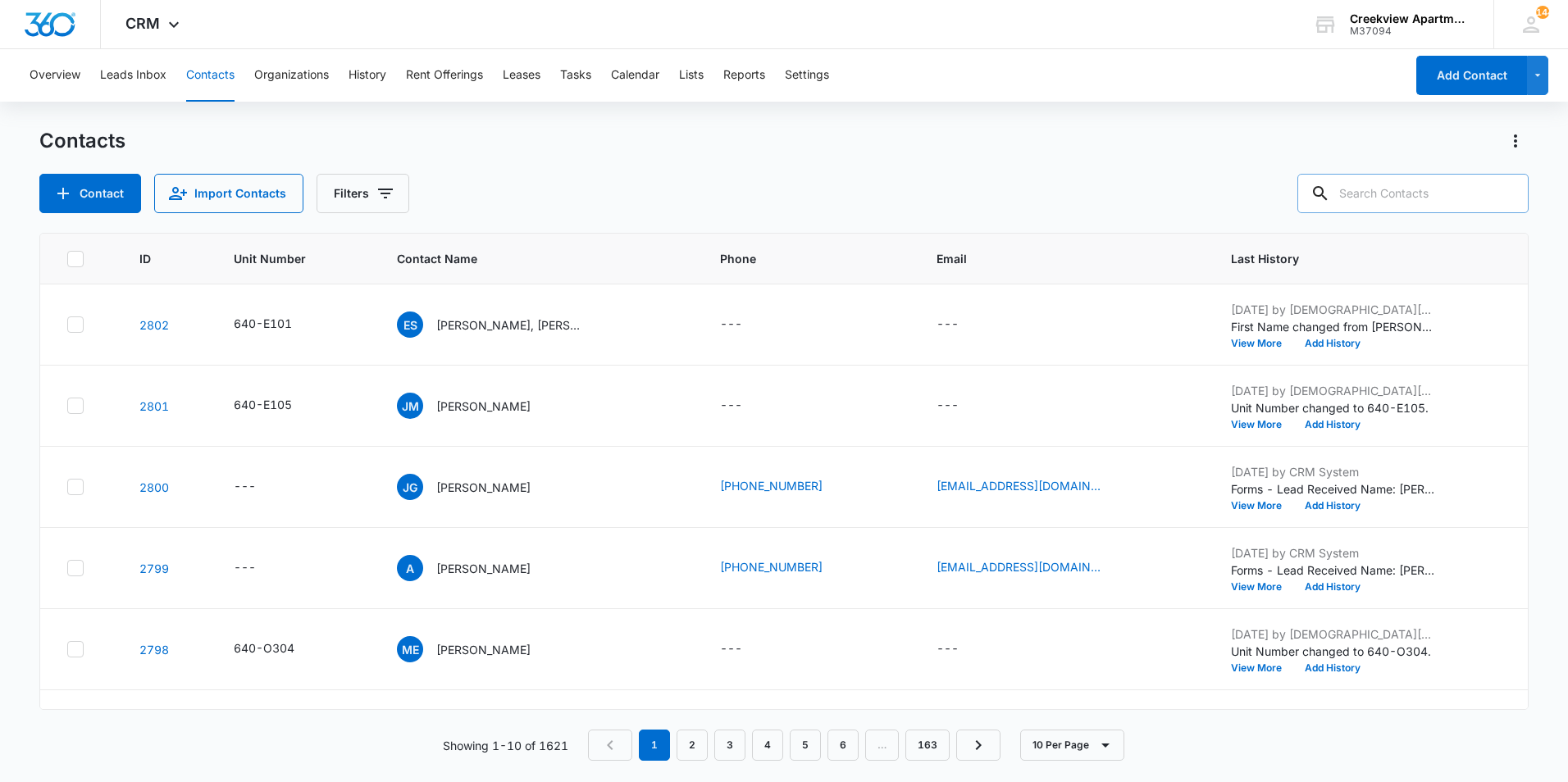
click at [1271, 147] on div "Contacts" at bounding box center [784, 141] width 1490 height 26
click at [1394, 192] on input "text" at bounding box center [1413, 193] width 231 height 39
type input "e101"
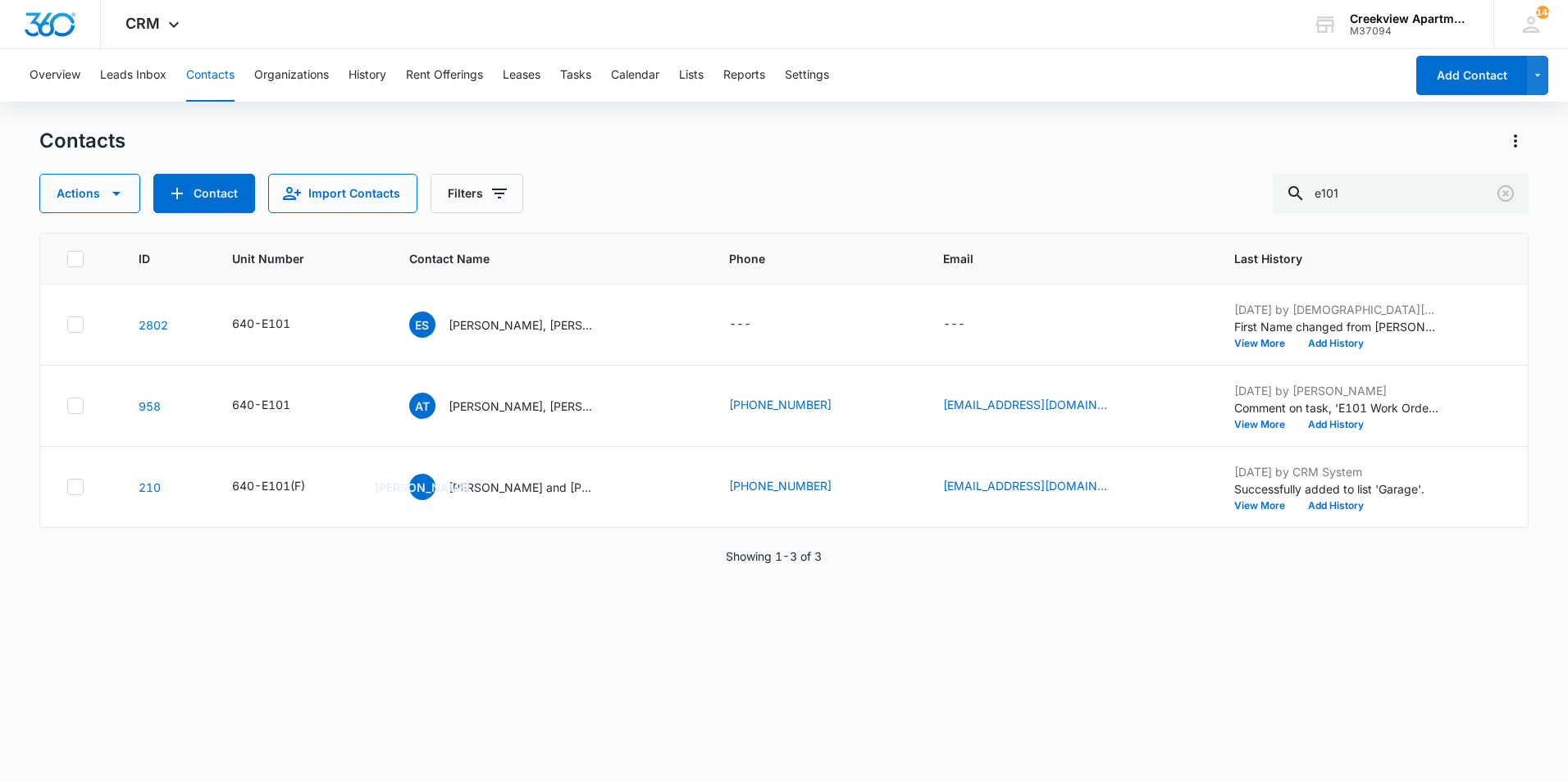
click at [1077, 153] on div "Contacts" at bounding box center [784, 141] width 1490 height 26
click at [1501, 195] on icon "Clear" at bounding box center [1505, 194] width 20 height 20
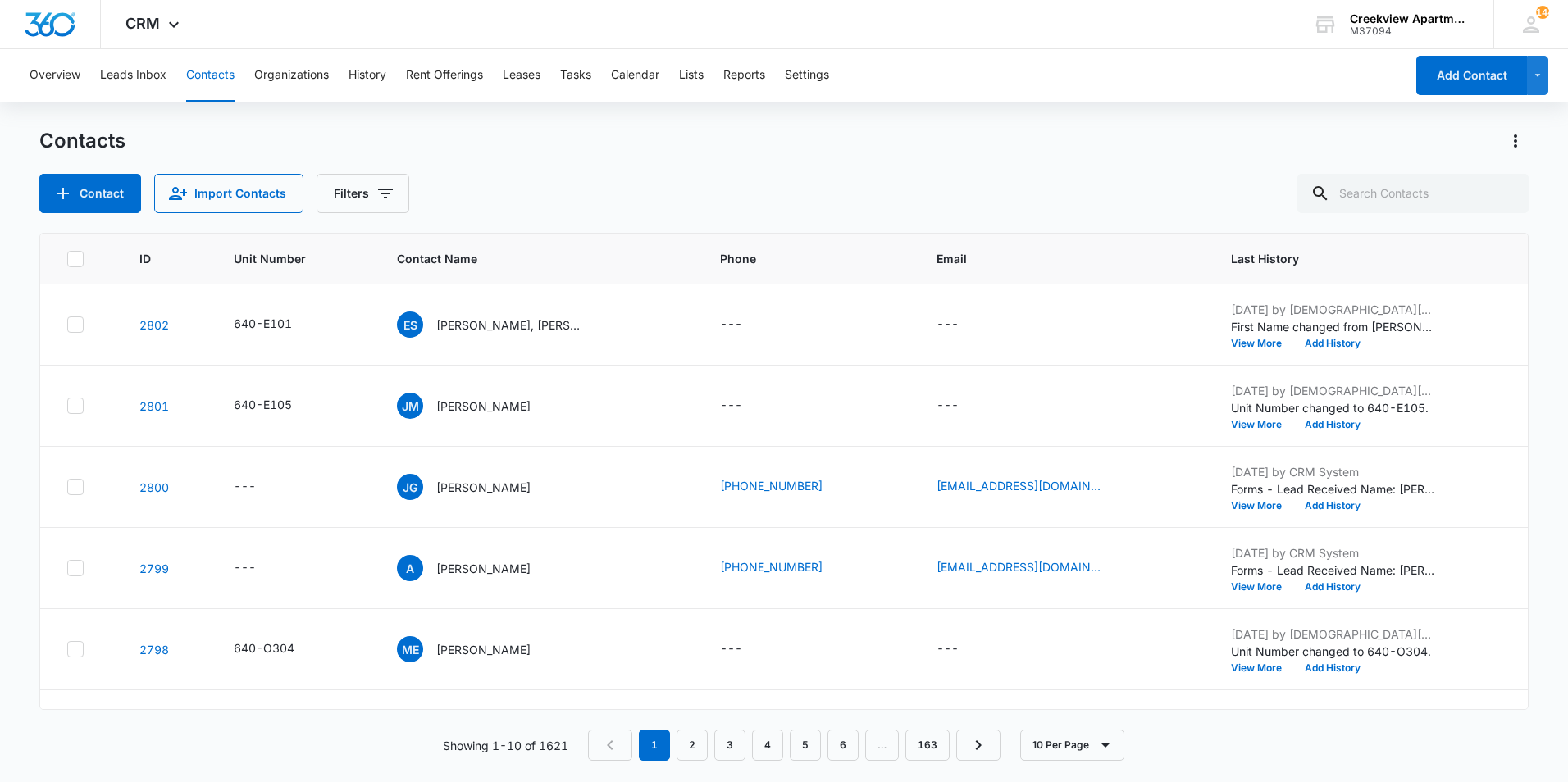
click at [1134, 108] on div "Overview Leads Inbox Contacts Organizations History Rent Offerings Leases Tasks…" at bounding box center [784, 414] width 1568 height 731
click at [1222, 136] on div "Contacts" at bounding box center [784, 141] width 1490 height 26
